Goal: Transaction & Acquisition: Obtain resource

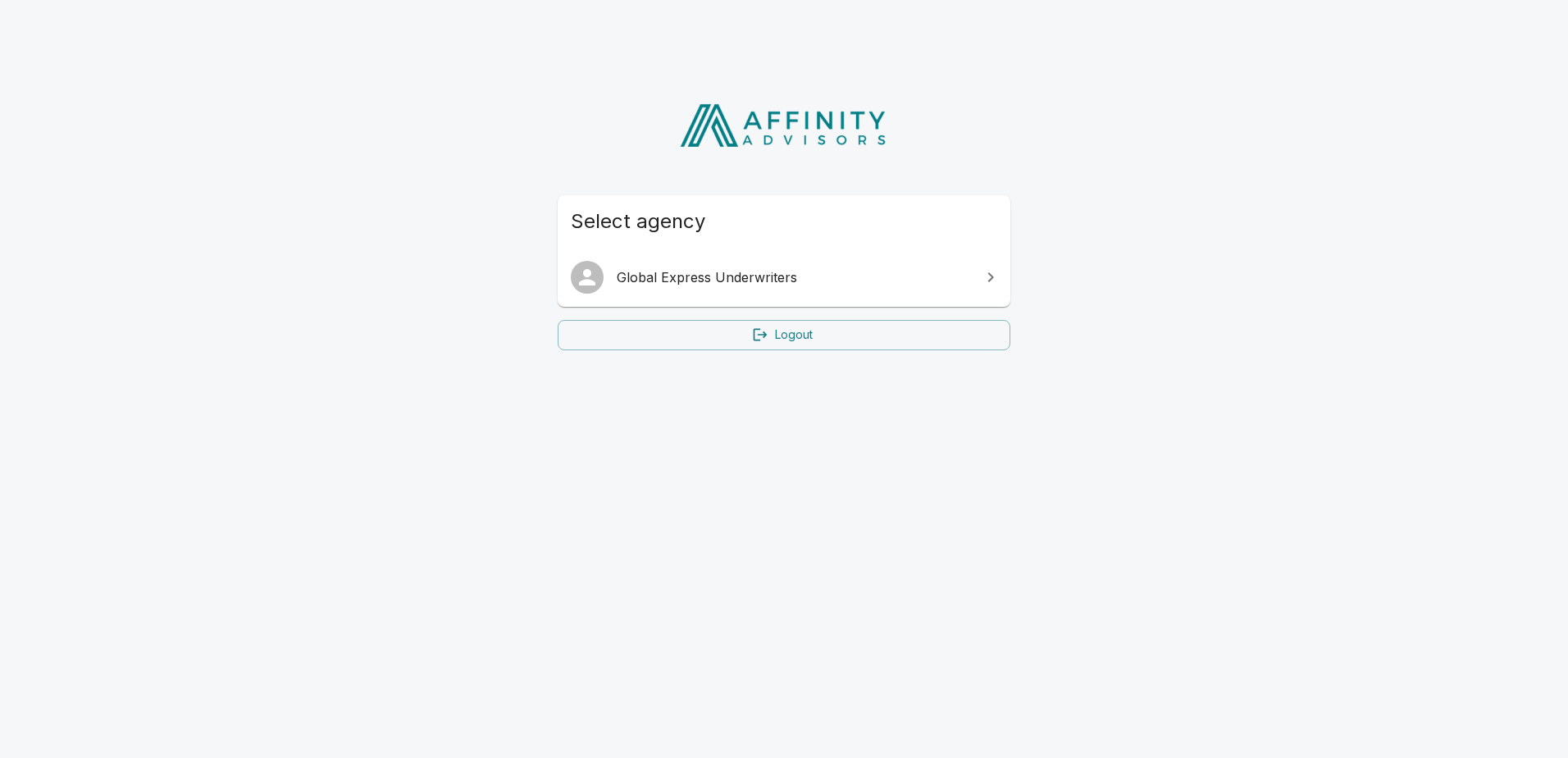
click at [687, 275] on span "Global Express Underwriters" at bounding box center [794, 277] width 355 height 19
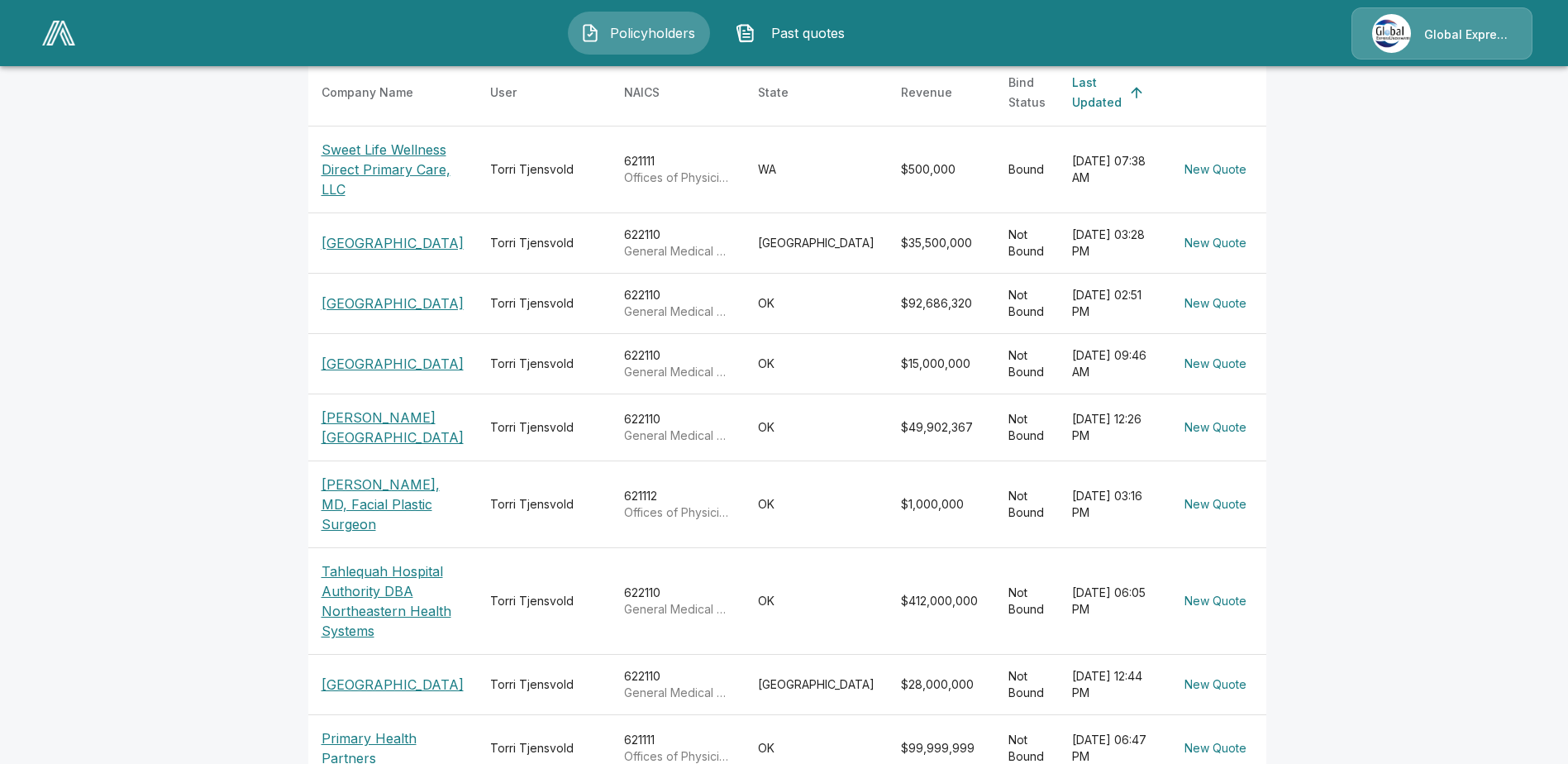
scroll to position [330, 0]
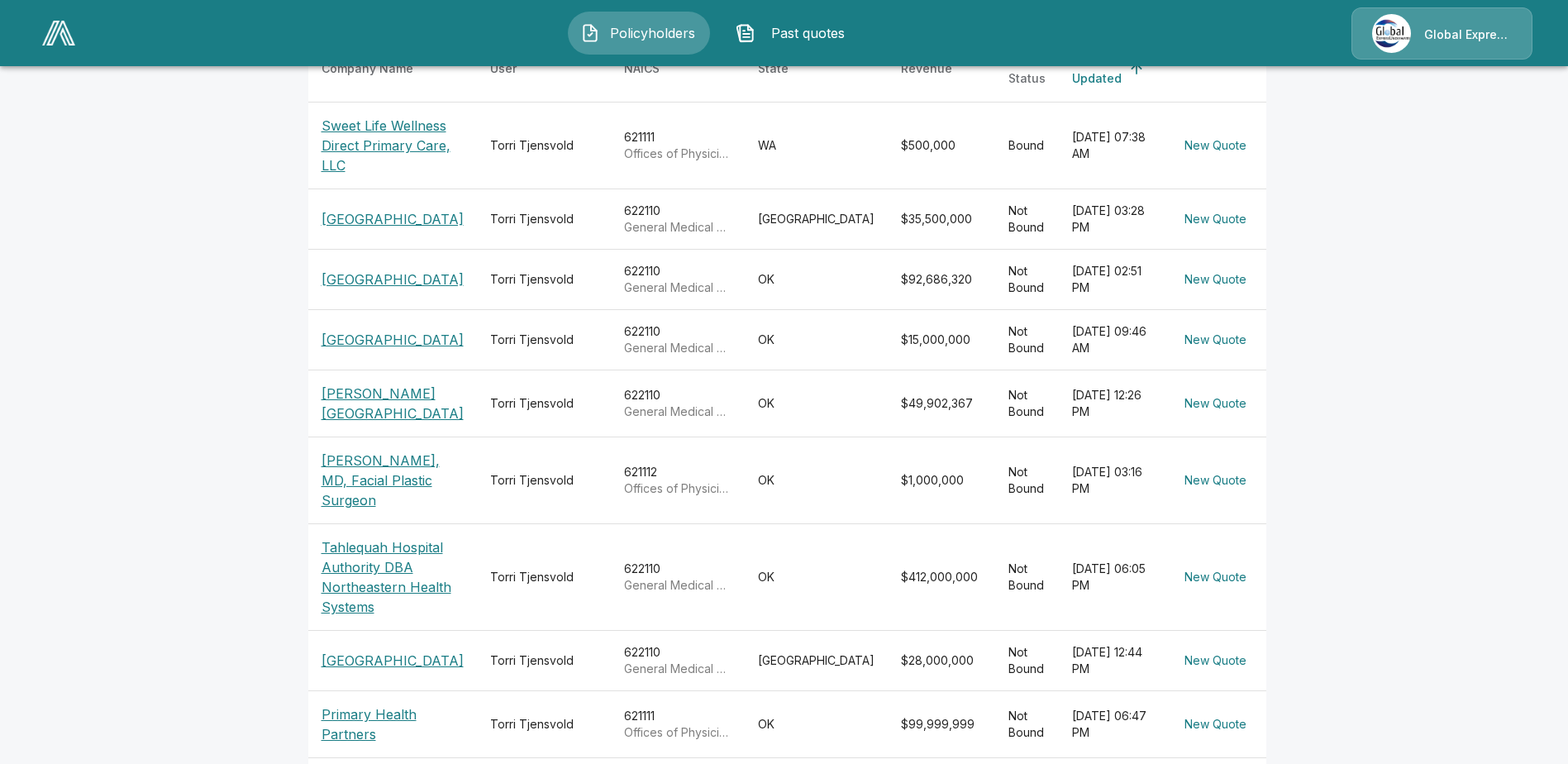
click at [376, 423] on p "[PERSON_NAME][GEOGRAPHIC_DATA]" at bounding box center [393, 403] width 142 height 40
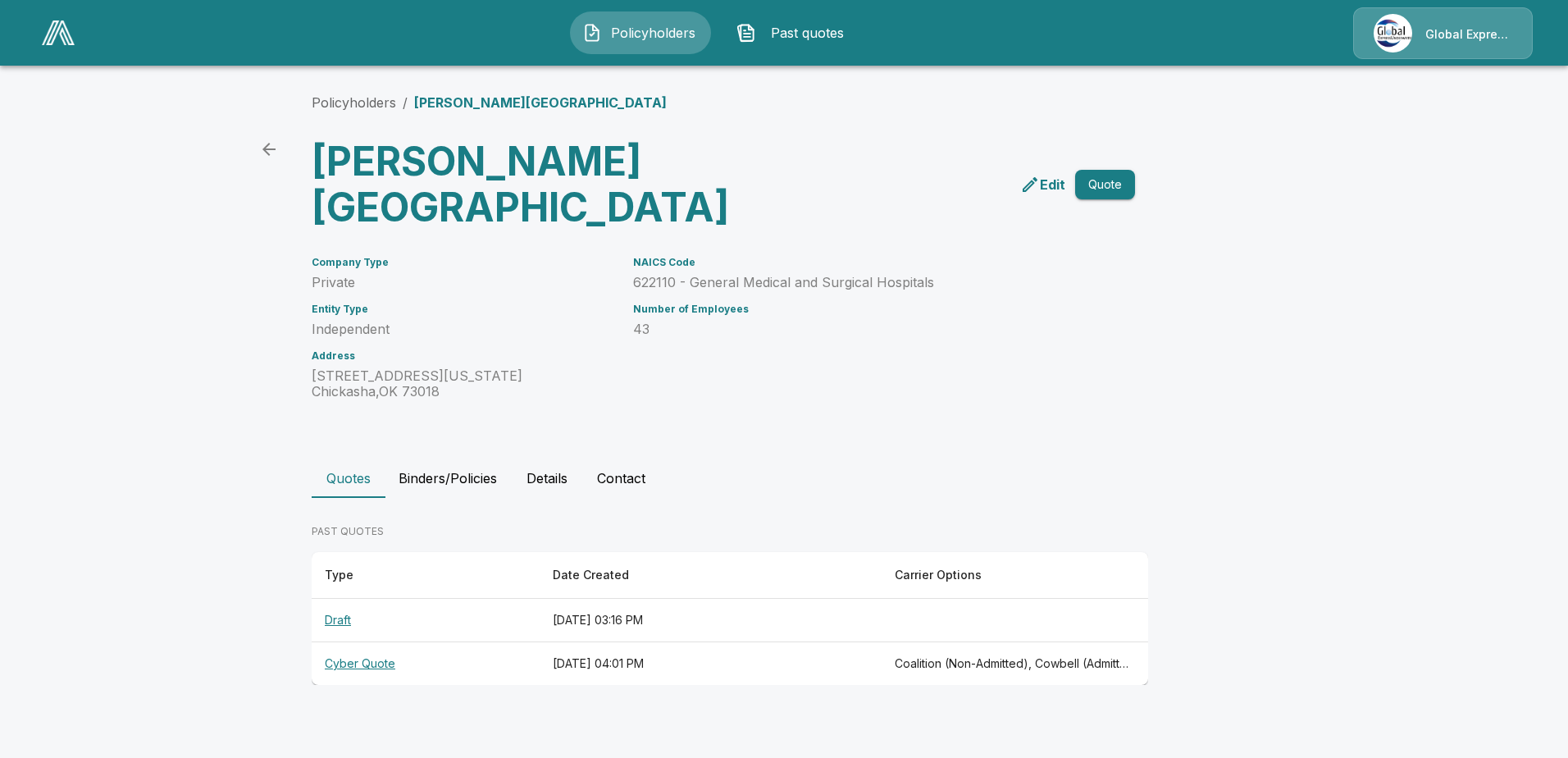
click at [355, 664] on th "Cyber Quote" at bounding box center [426, 663] width 228 height 43
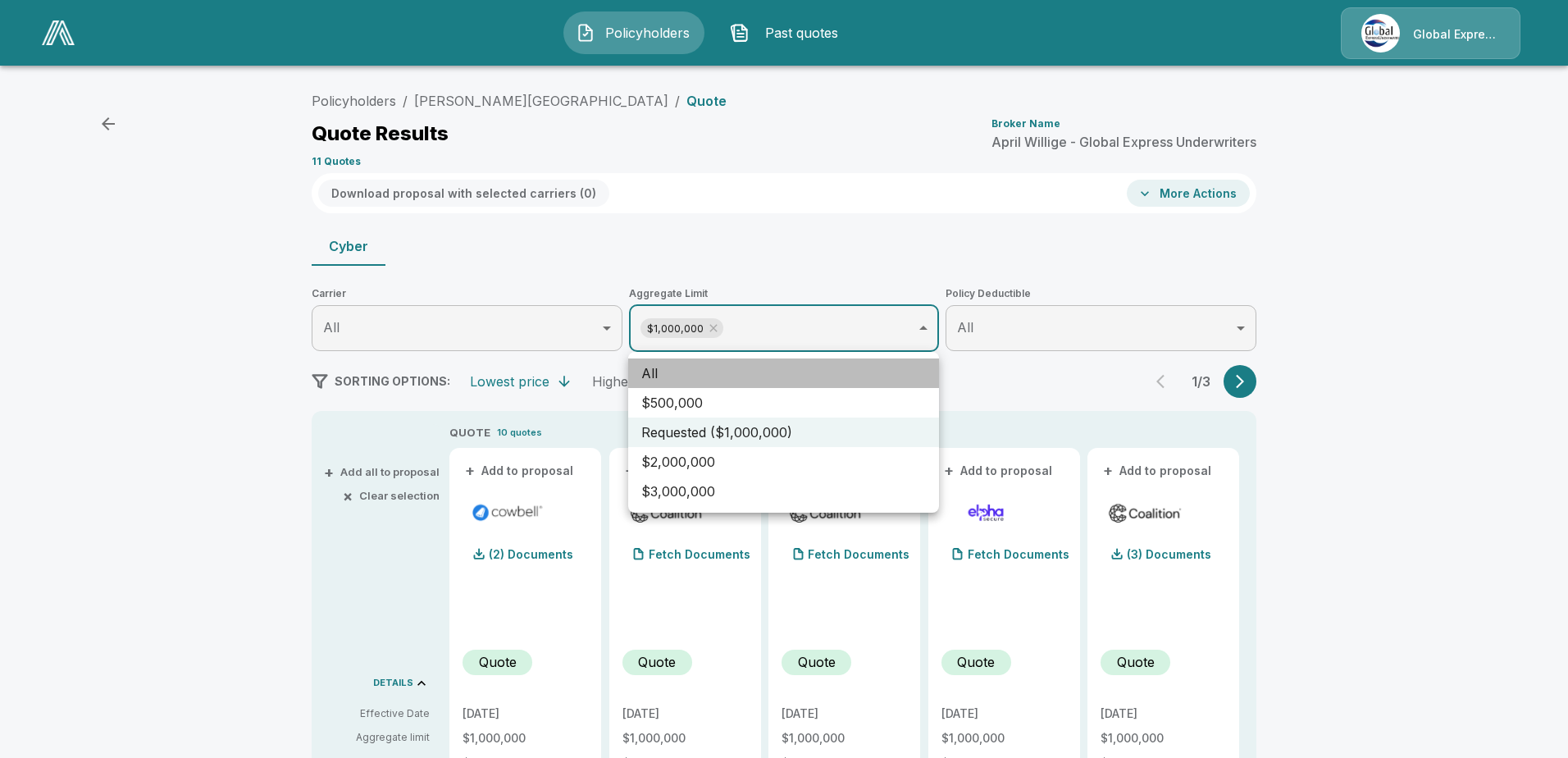
click at [842, 367] on li "All" at bounding box center [783, 373] width 311 height 30
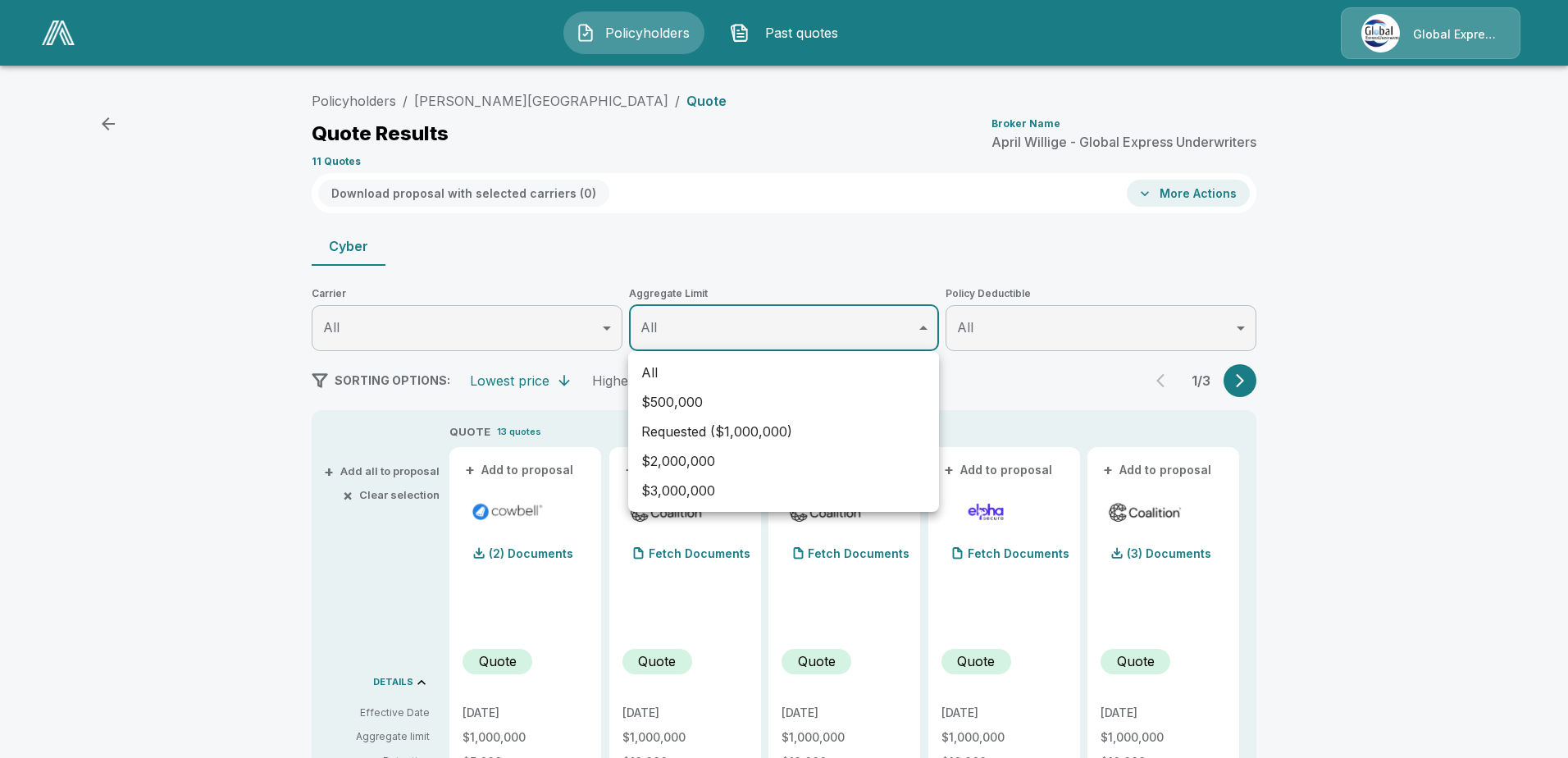
click at [1456, 413] on div at bounding box center [784, 379] width 1568 height 758
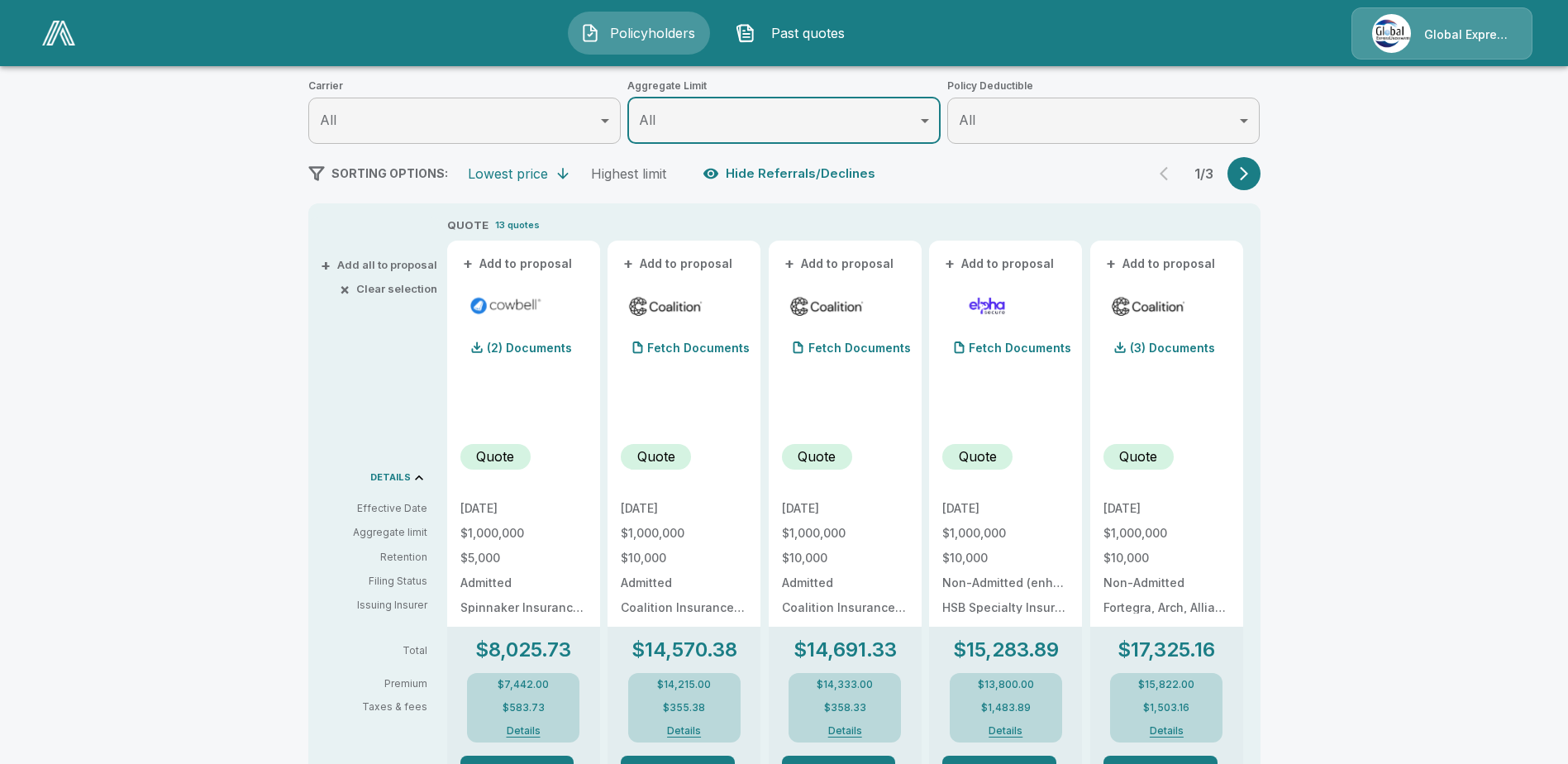
scroll to position [248, 0]
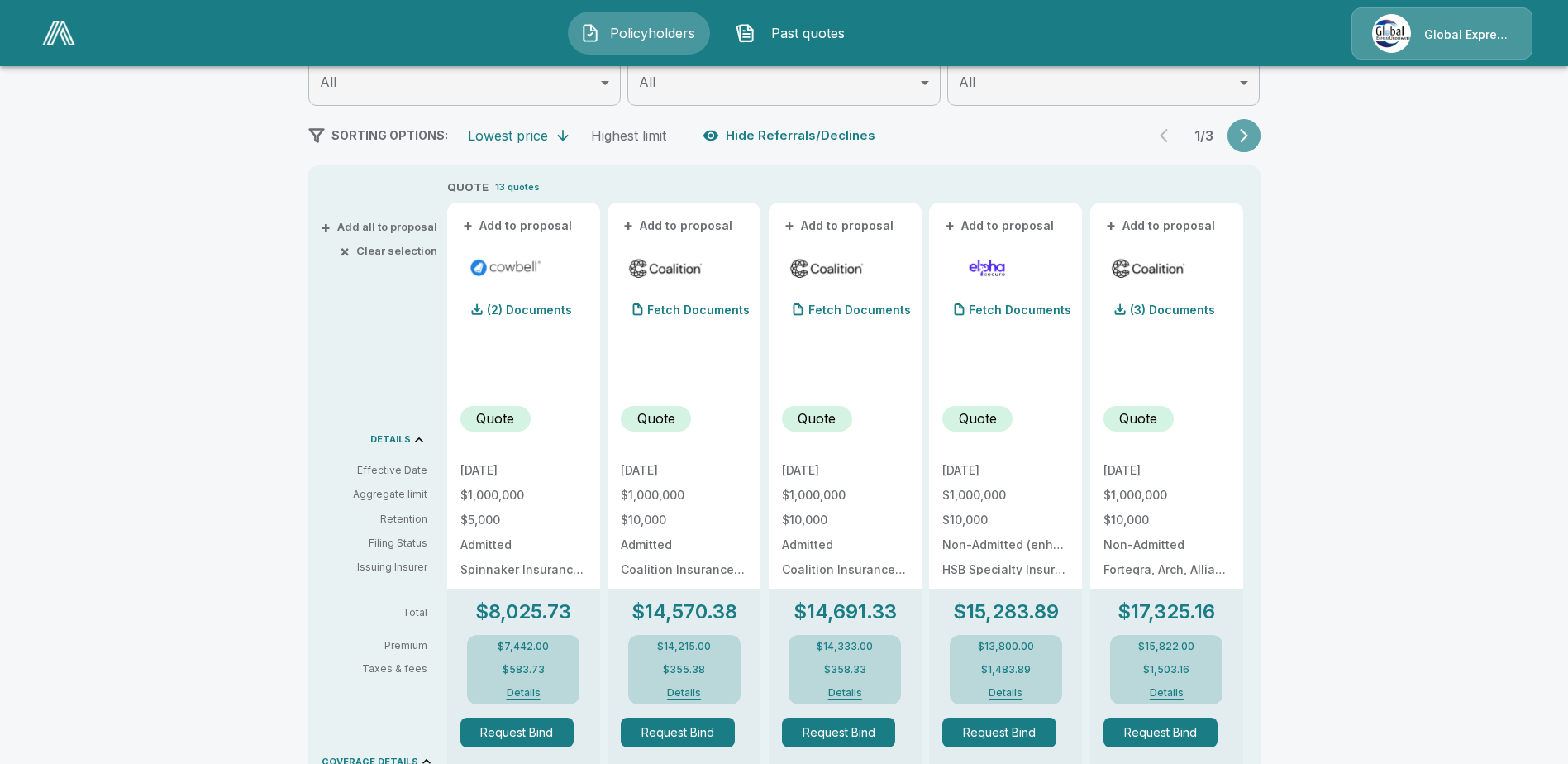
click at [1247, 129] on icon "button" at bounding box center [1243, 136] width 8 height 14
click at [1165, 142] on icon "button" at bounding box center [1168, 136] width 17 height 17
click at [690, 227] on button "+ Add to proposal" at bounding box center [678, 226] width 115 height 19
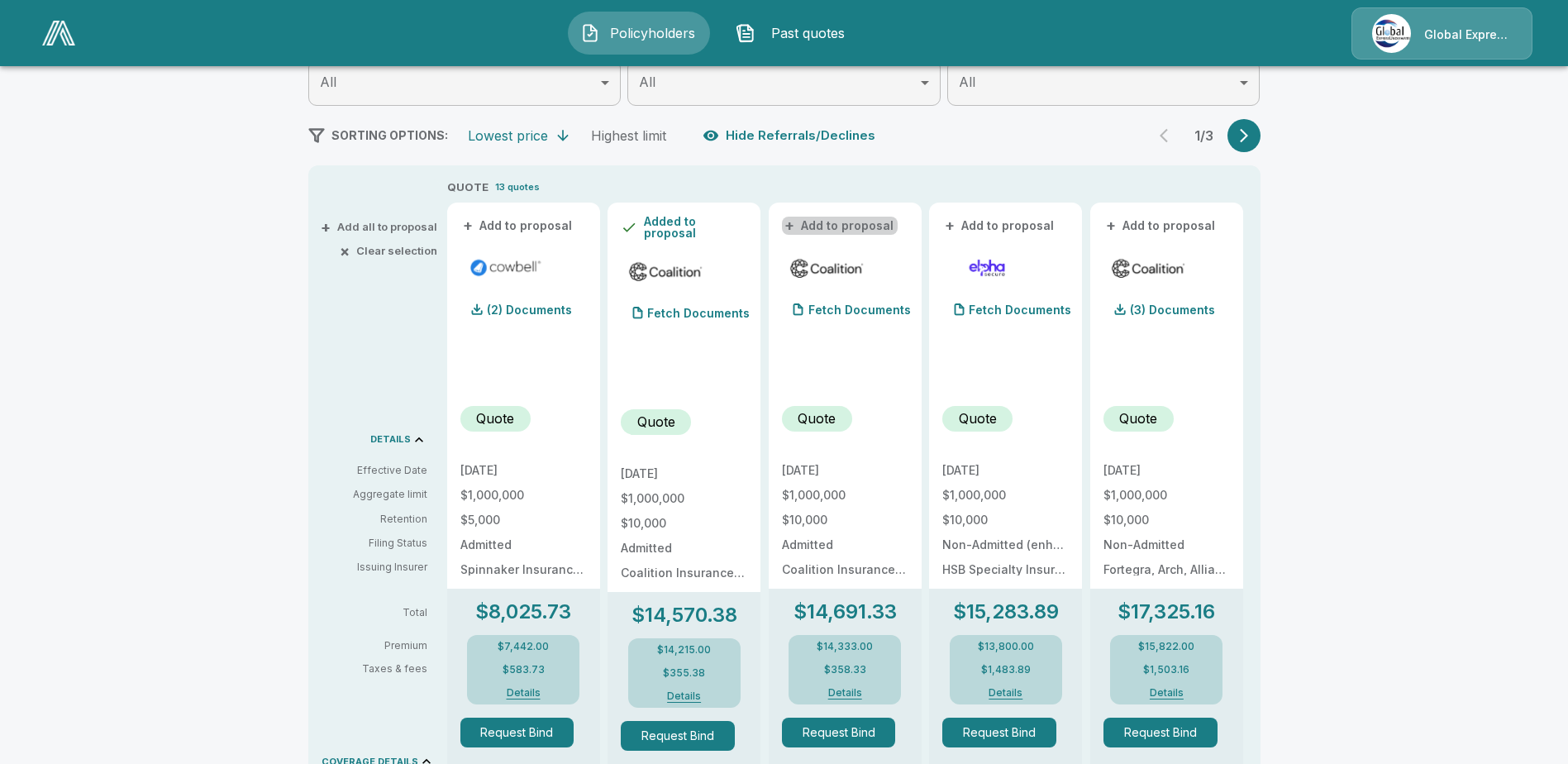
click at [845, 225] on button "+ Add to proposal" at bounding box center [839, 226] width 115 height 19
click at [1163, 221] on button "+ Add to proposal" at bounding box center [1161, 226] width 115 height 19
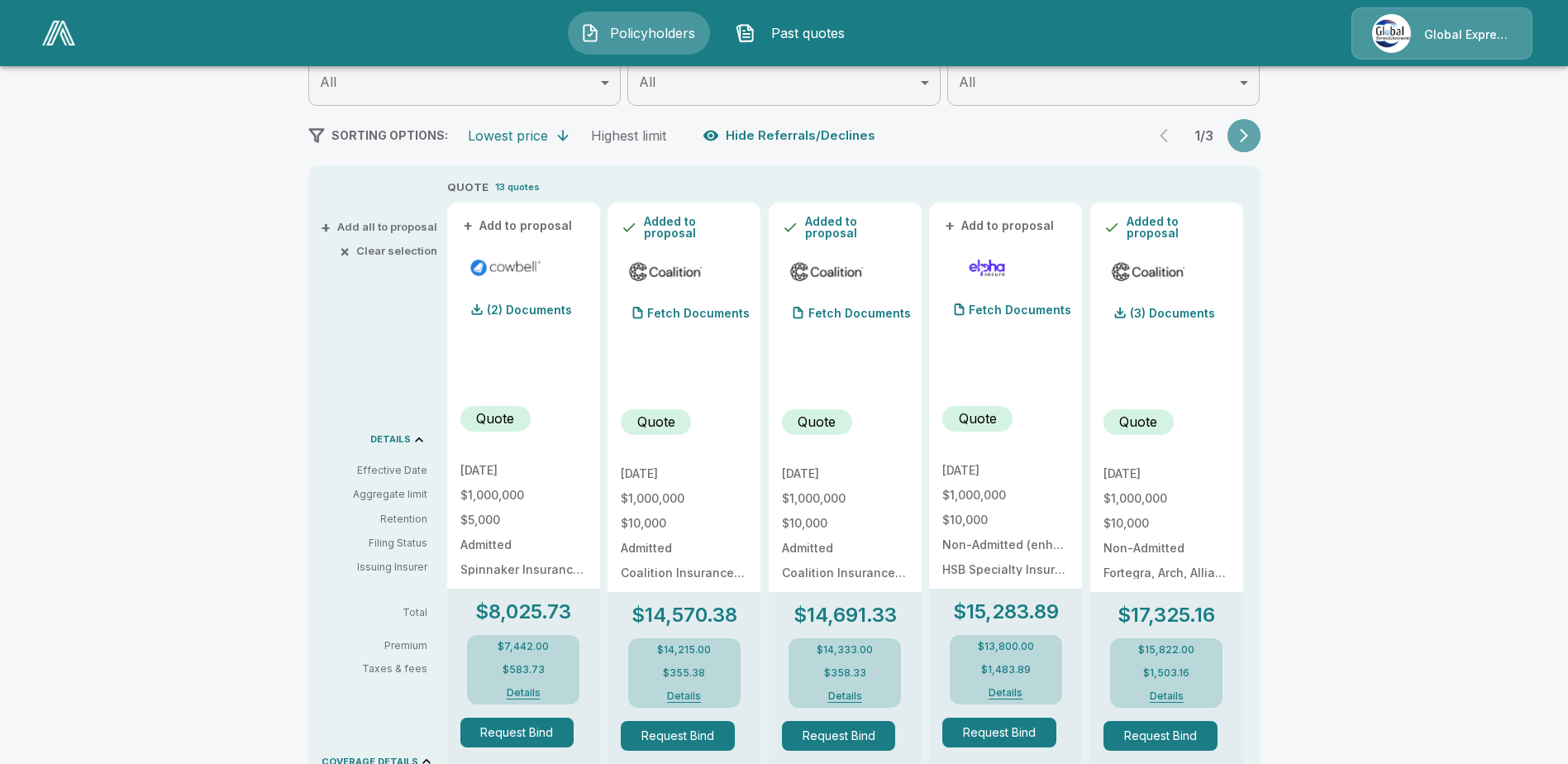
click at [1247, 138] on icon "button" at bounding box center [1244, 136] width 17 height 17
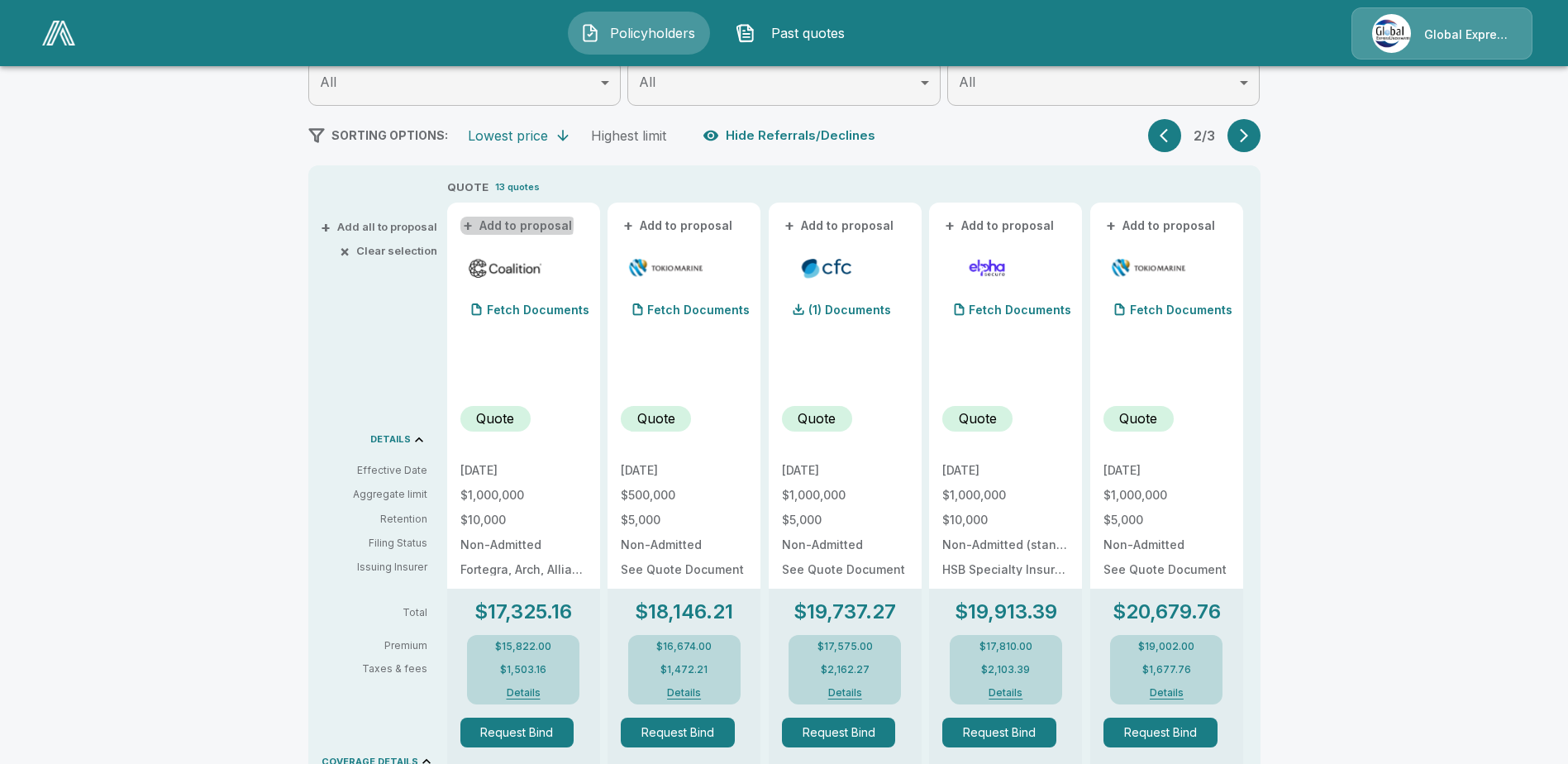
click at [509, 224] on button "+ Add to proposal" at bounding box center [518, 226] width 115 height 19
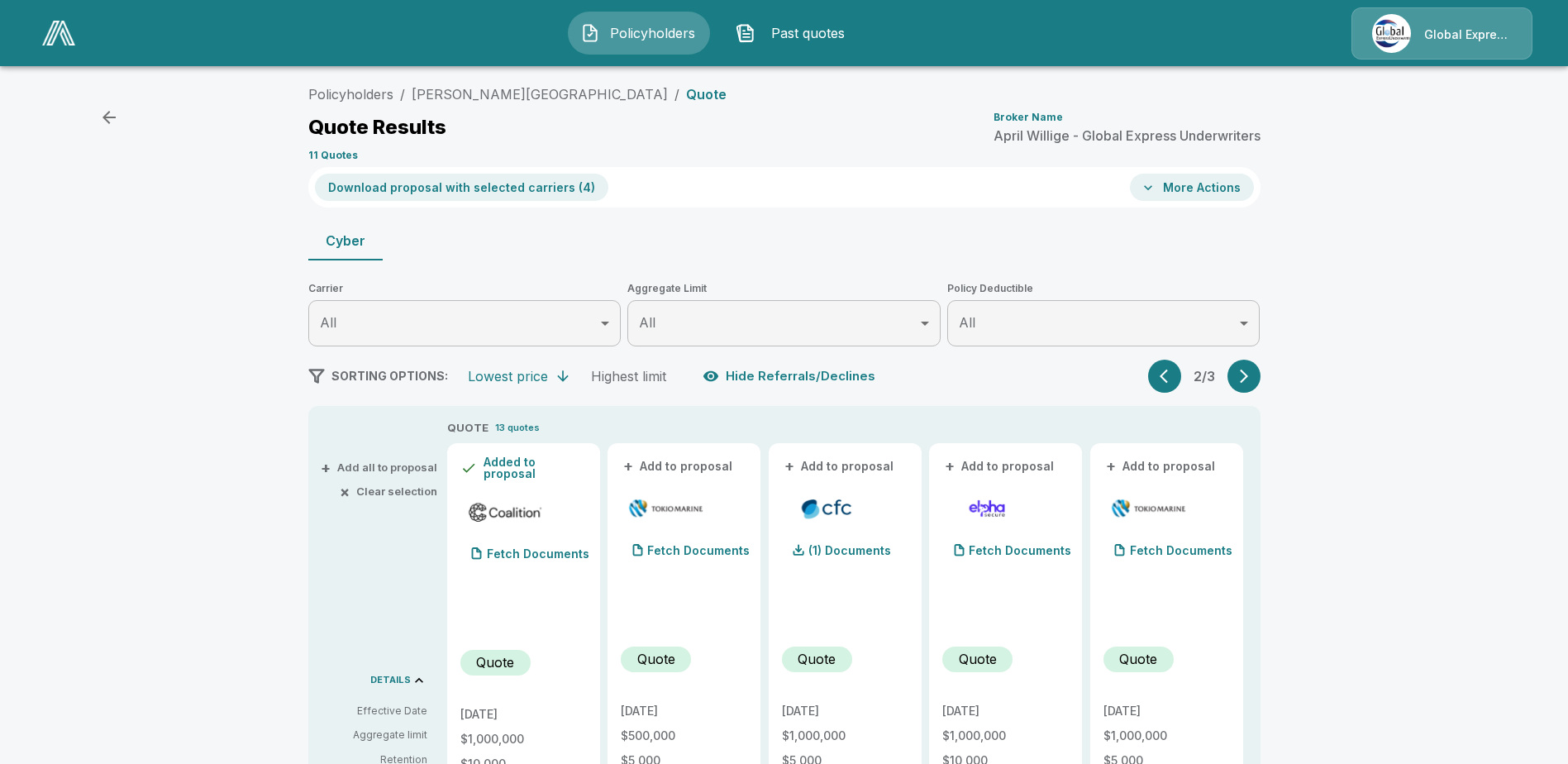
scroll to position [0, 0]
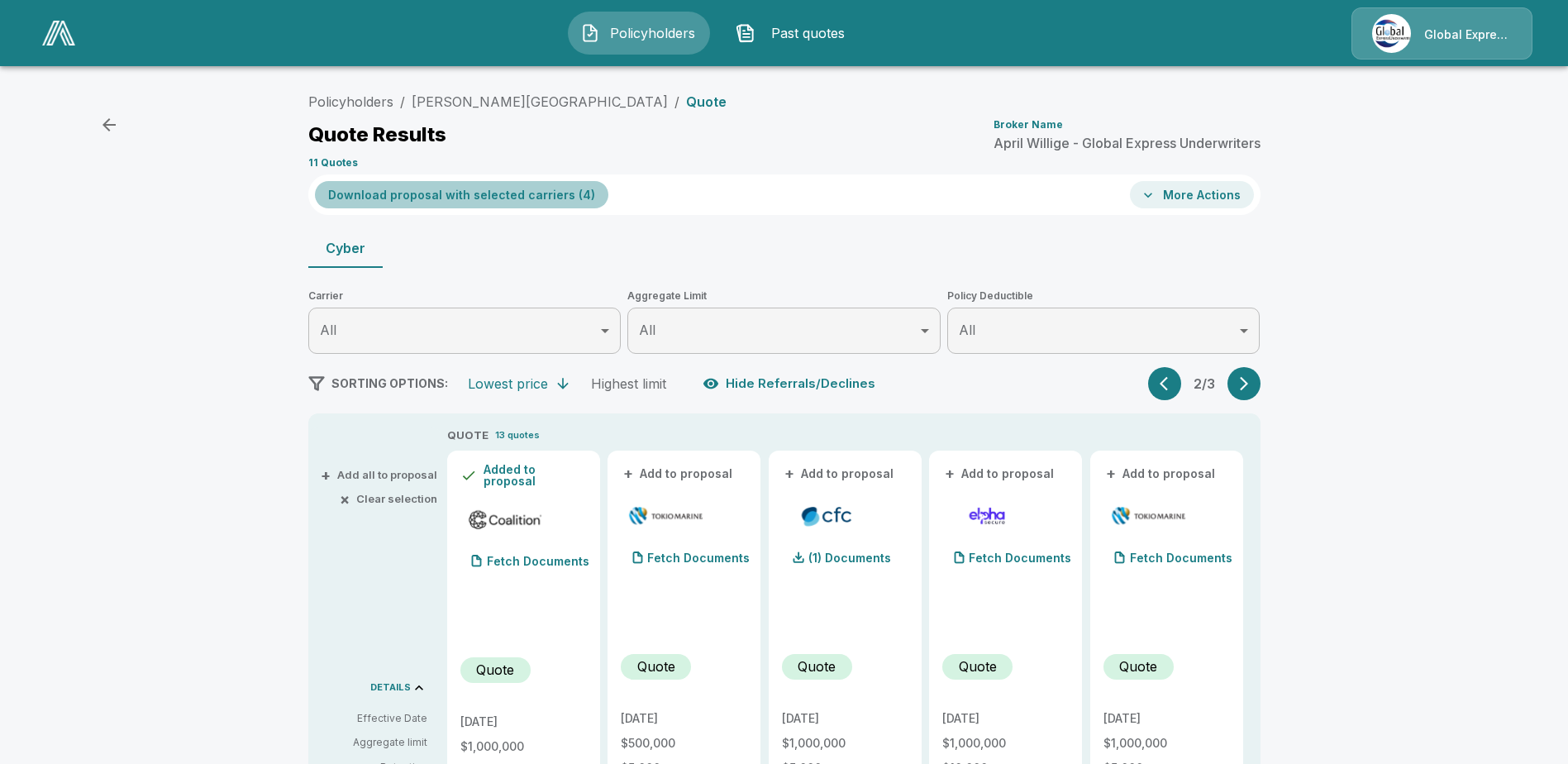
click at [496, 192] on button "Download proposal with selected carriers ( 4 )" at bounding box center [461, 194] width 293 height 27
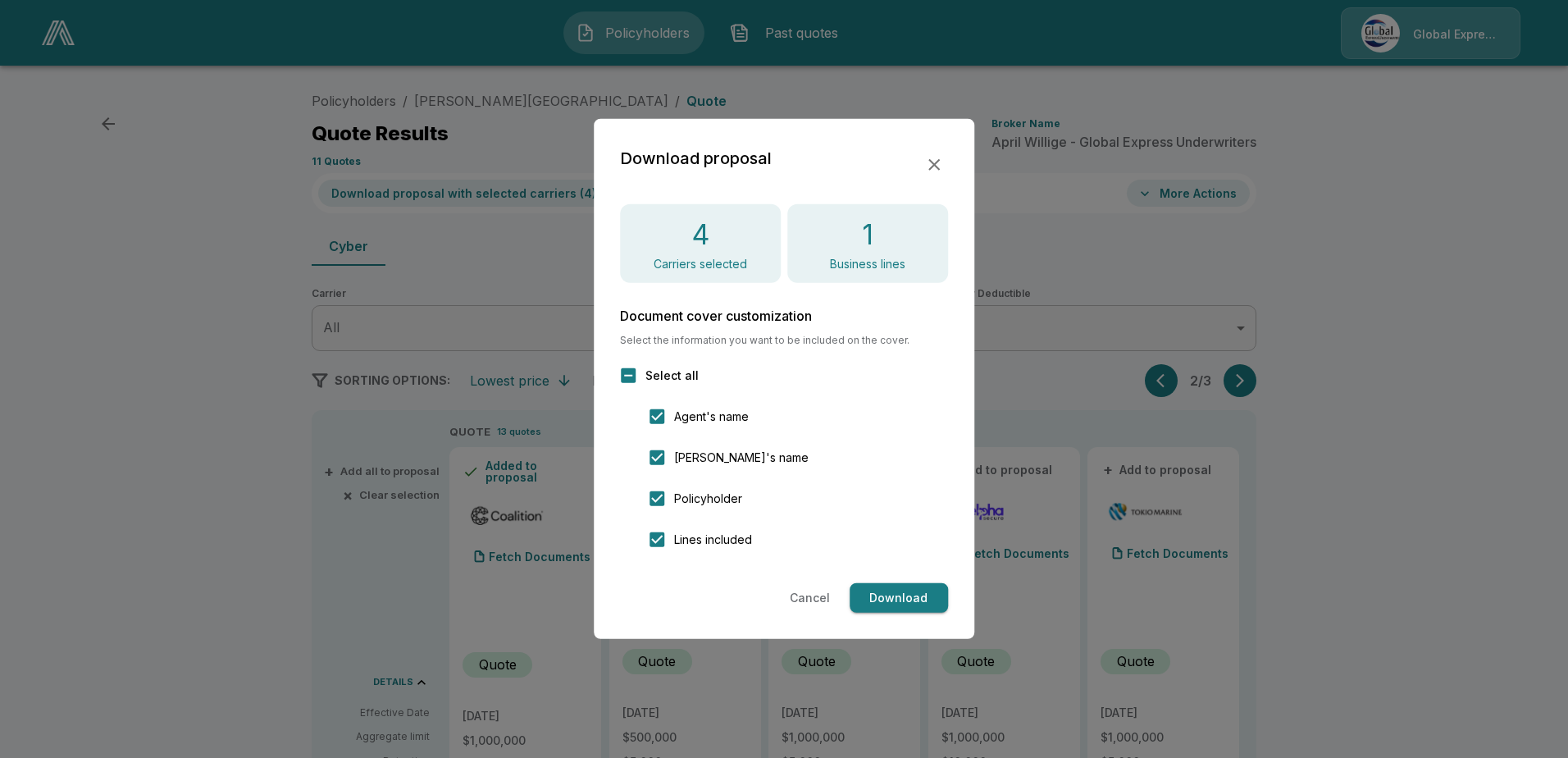
click at [912, 599] on button "Download" at bounding box center [899, 598] width 99 height 30
click at [803, 598] on button "Cancel" at bounding box center [810, 598] width 54 height 30
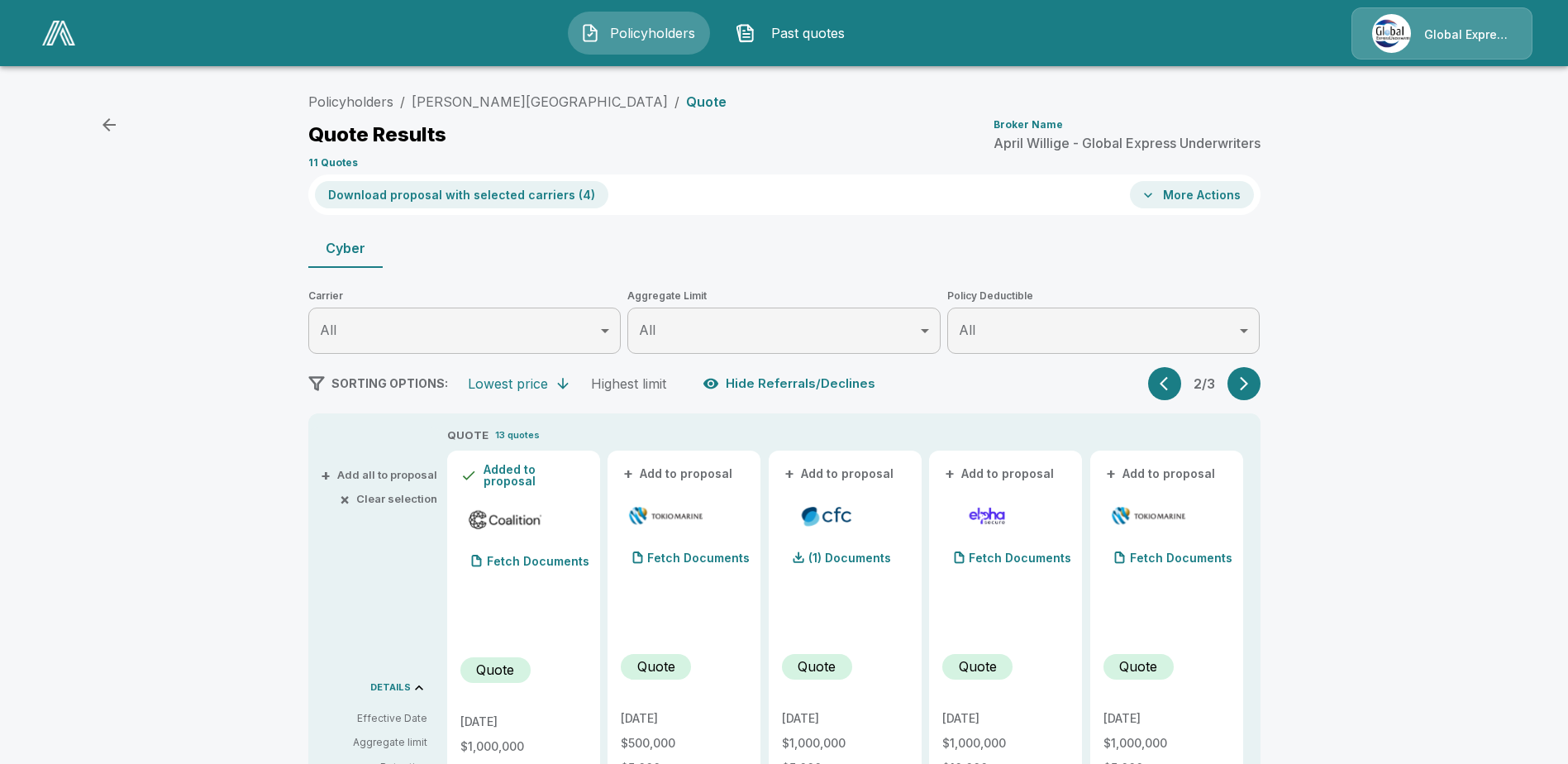
click at [1169, 381] on icon "button" at bounding box center [1168, 383] width 17 height 17
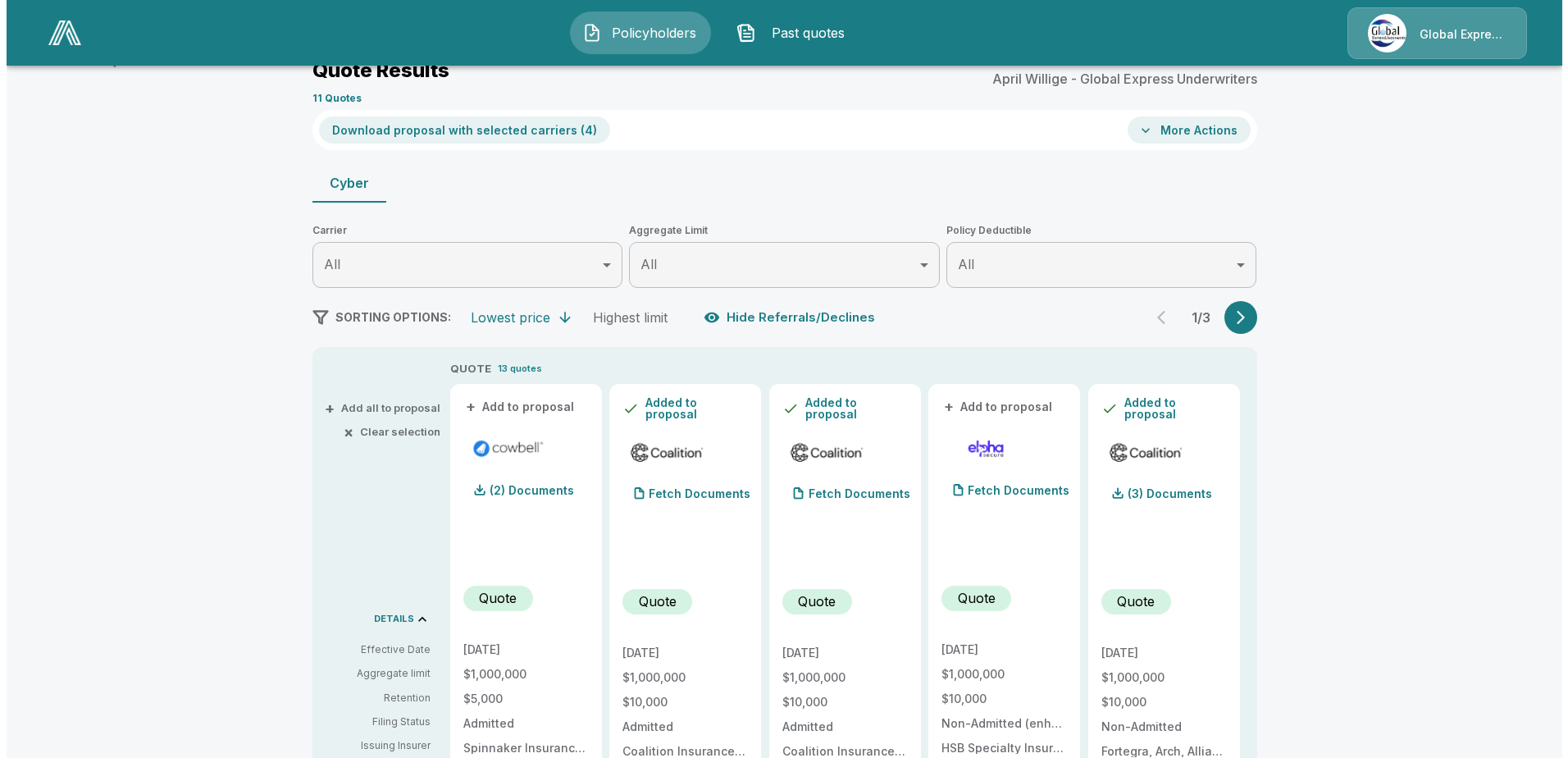
scroll to position [164, 0]
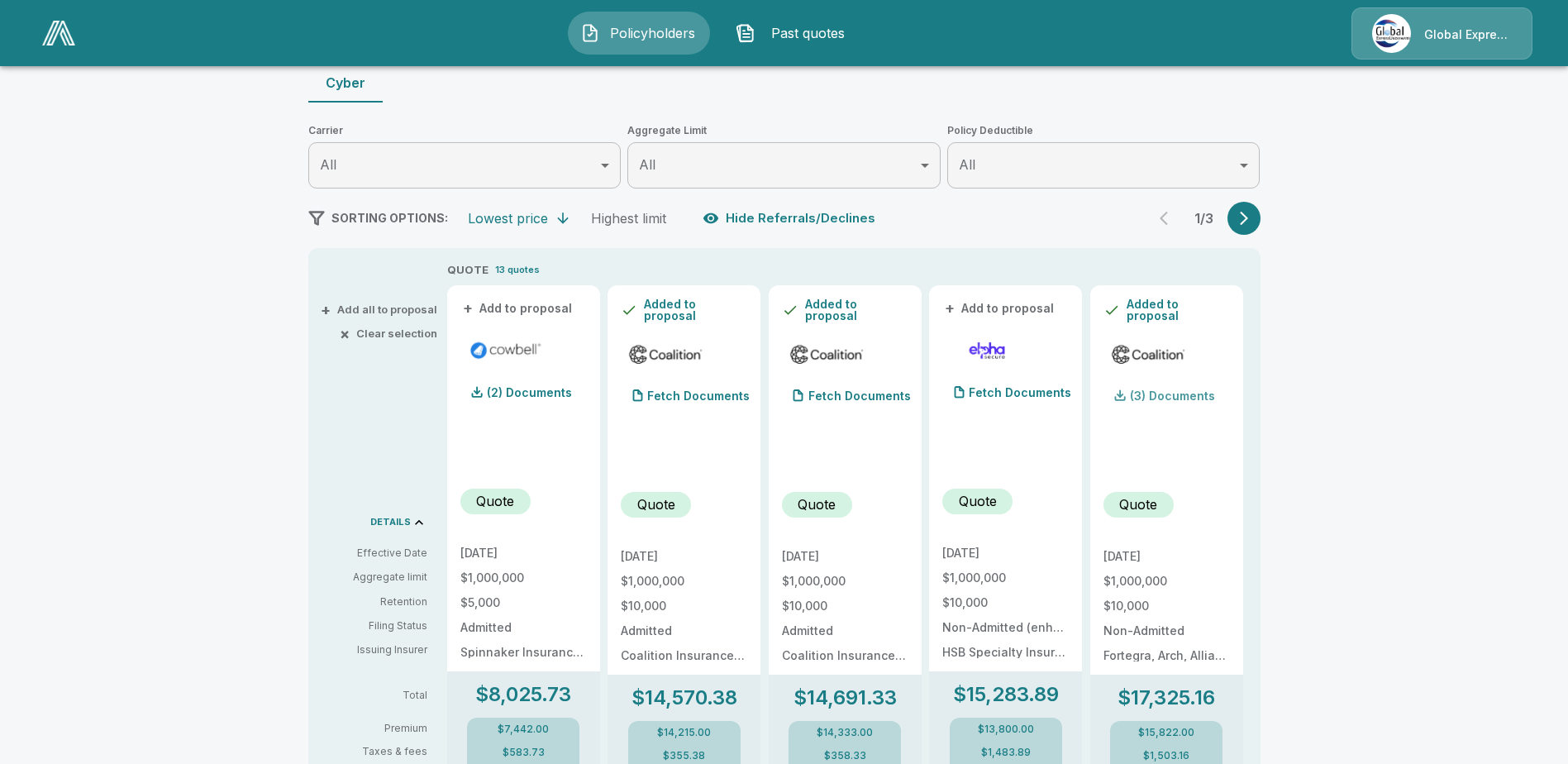
click at [1181, 392] on p "(3) Documents" at bounding box center [1172, 395] width 85 height 11
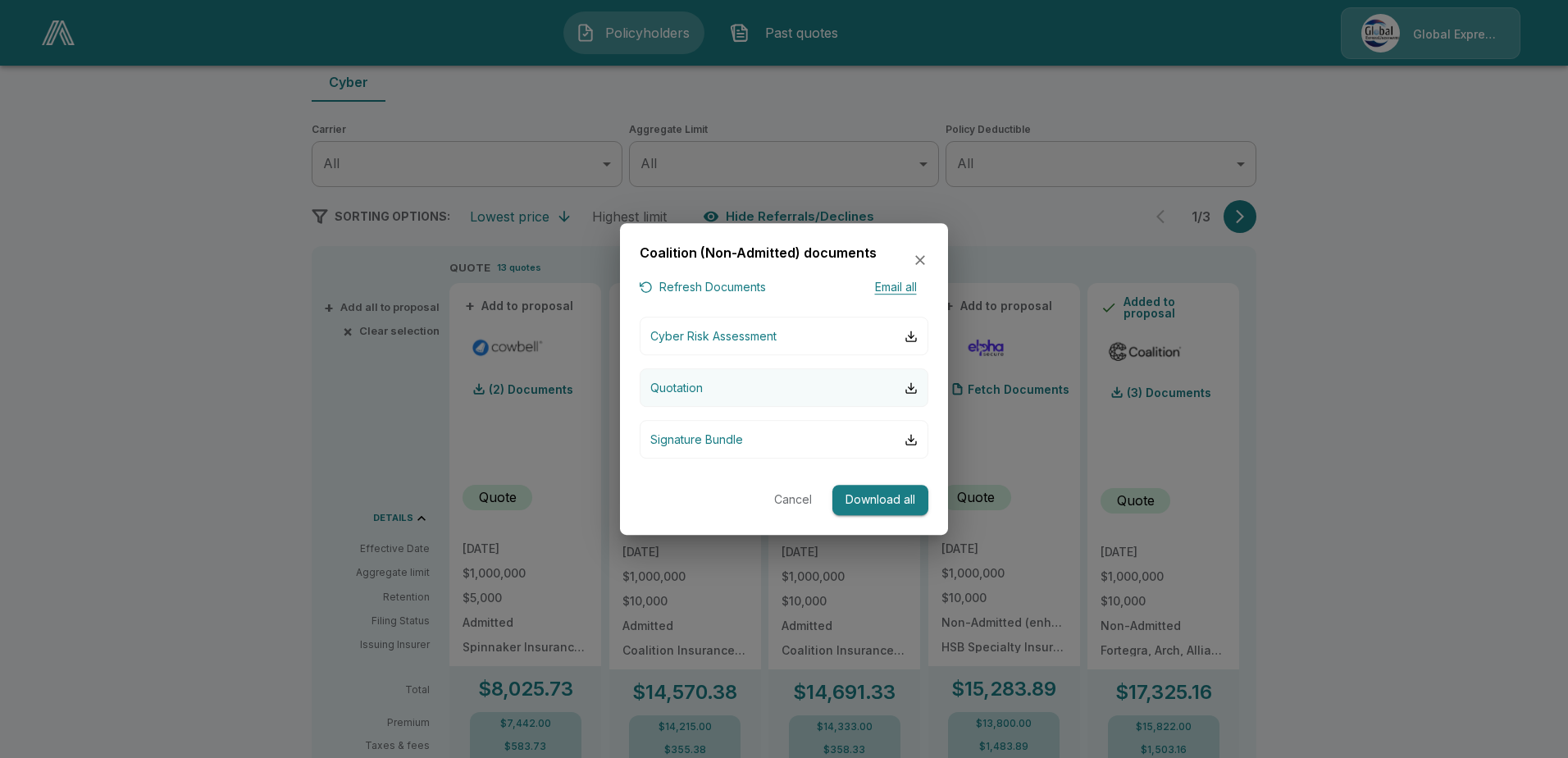
click at [674, 388] on p "Quotation" at bounding box center [676, 387] width 53 height 18
click at [804, 501] on button "Cancel" at bounding box center [793, 499] width 53 height 30
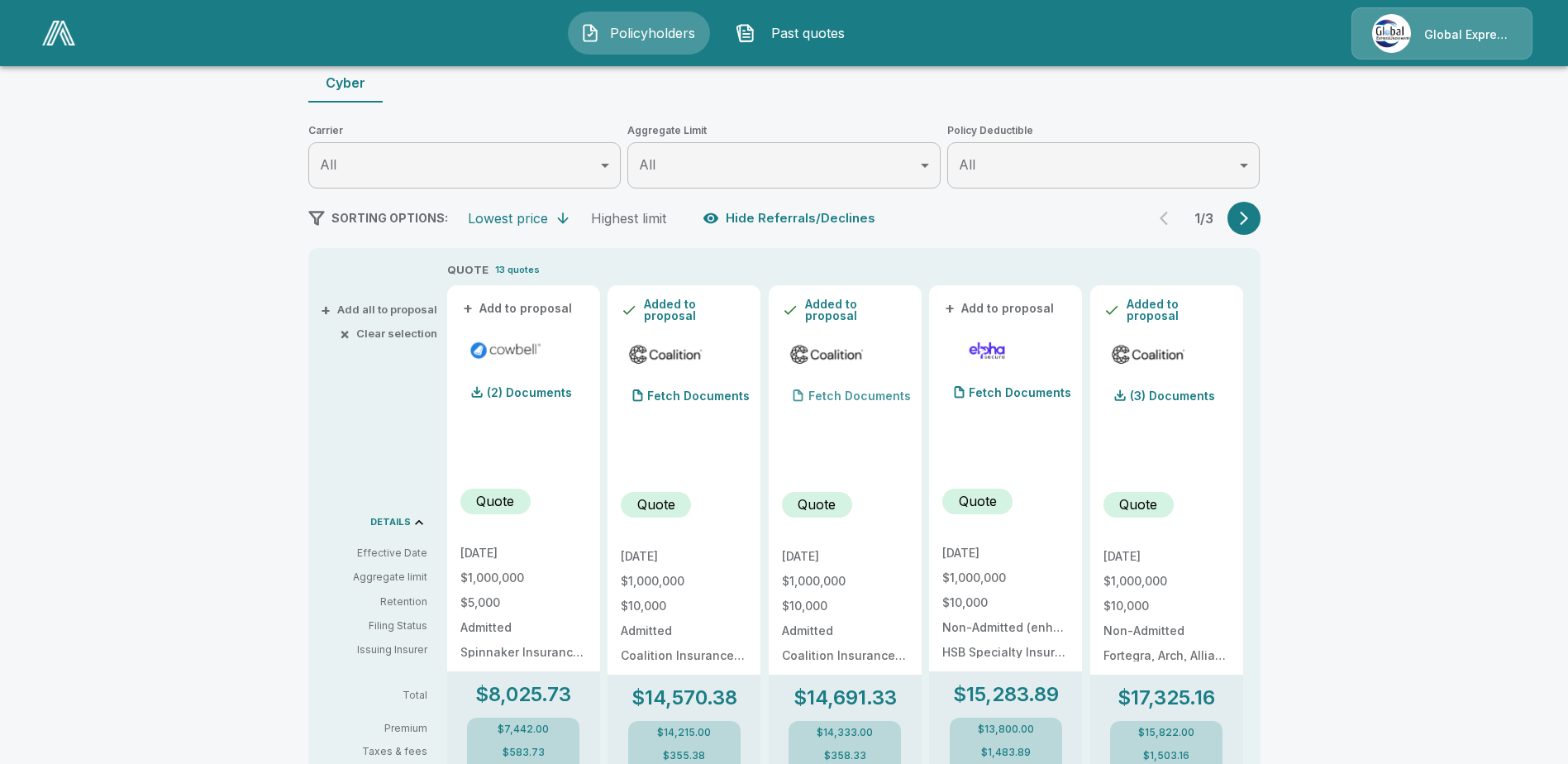
click at [836, 393] on p "Fetch Documents" at bounding box center [860, 395] width 102 height 11
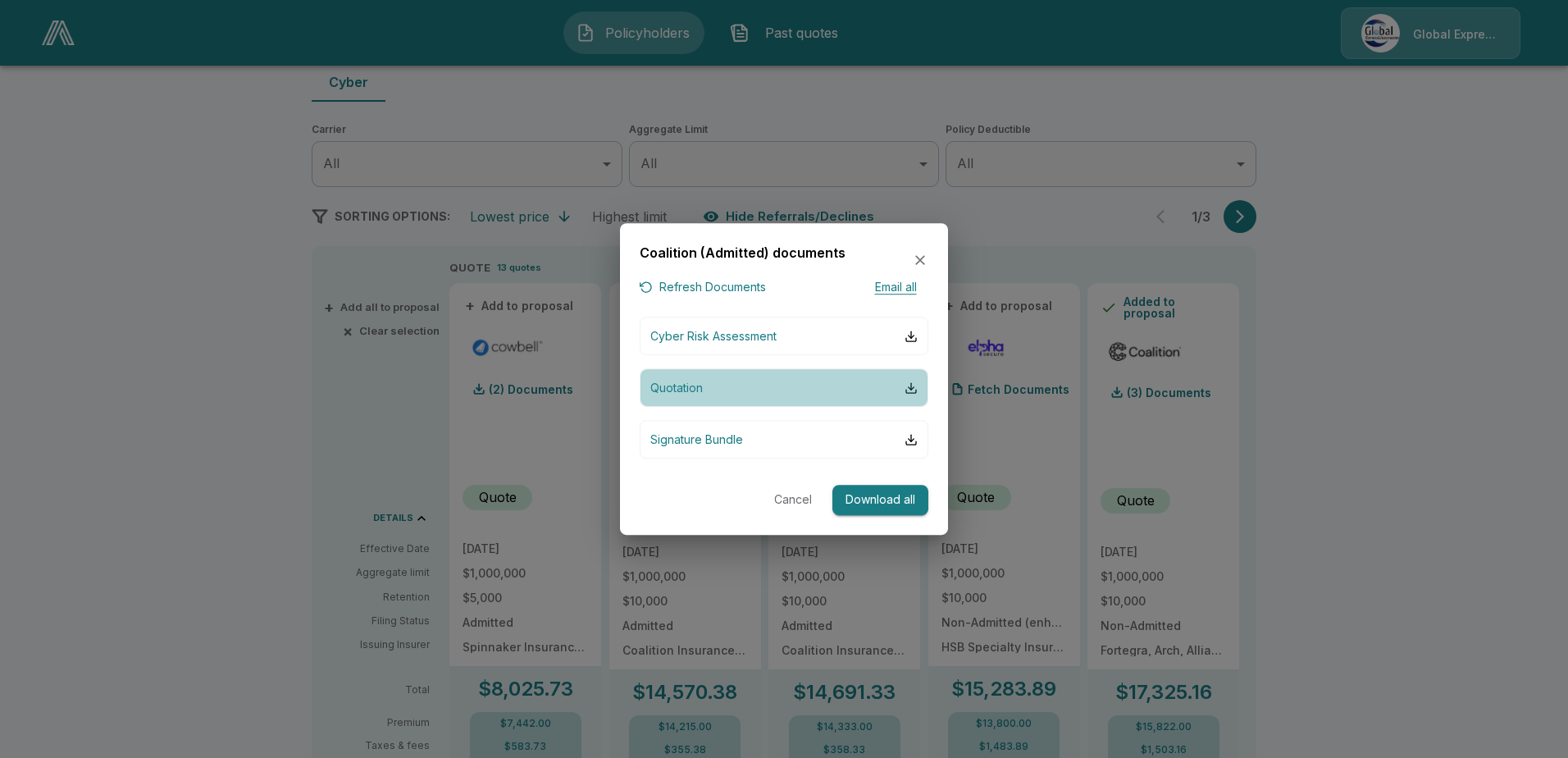
click at [678, 389] on p "Quotation" at bounding box center [676, 387] width 53 height 18
